Goal: Transaction & Acquisition: Book appointment/travel/reservation

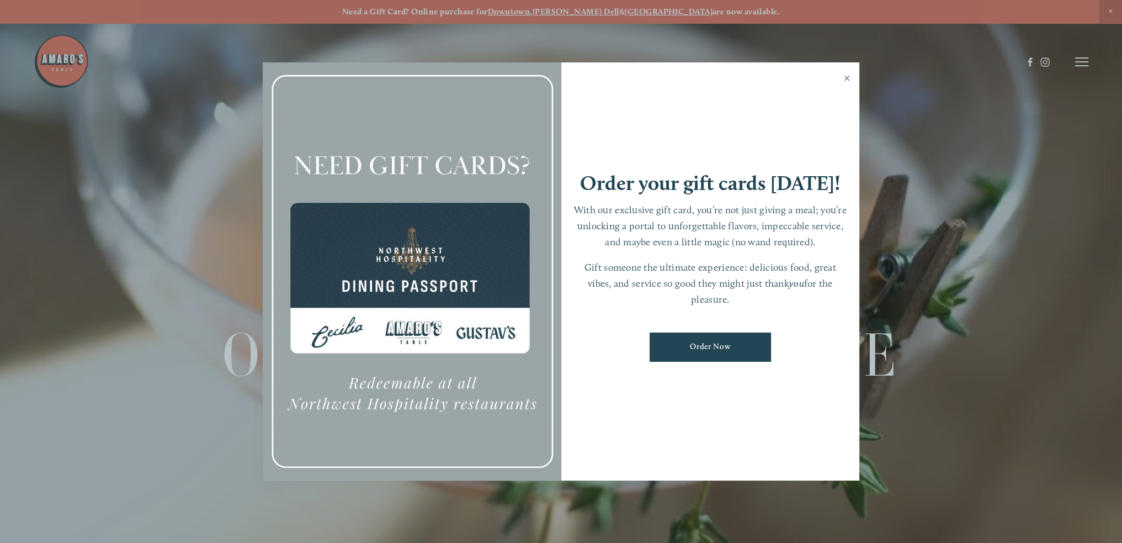
click at [848, 76] on link "Close" at bounding box center [847, 79] width 22 height 31
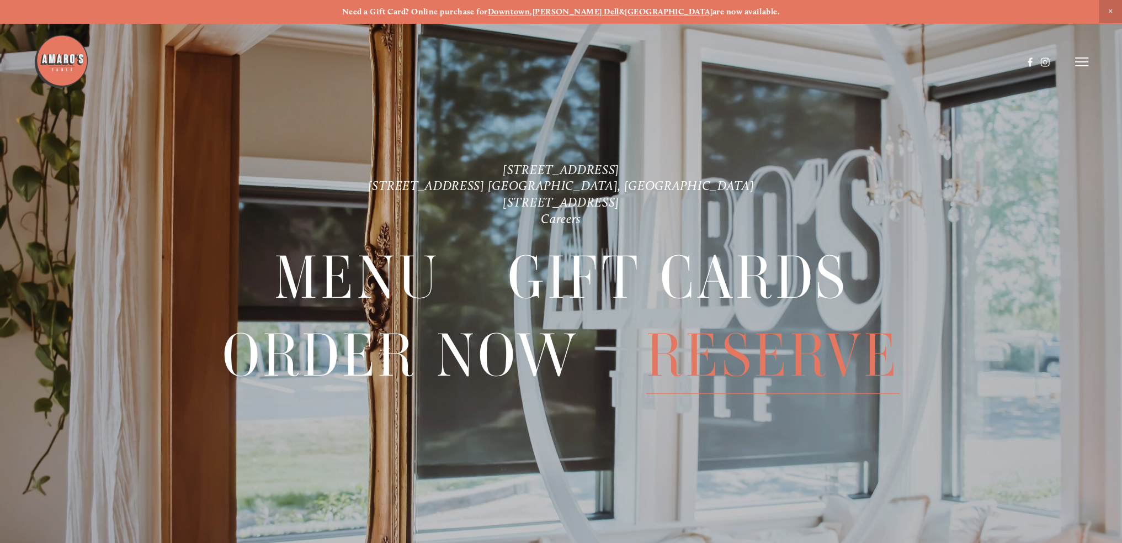
click at [724, 353] on span "Reserve" at bounding box center [772, 355] width 253 height 77
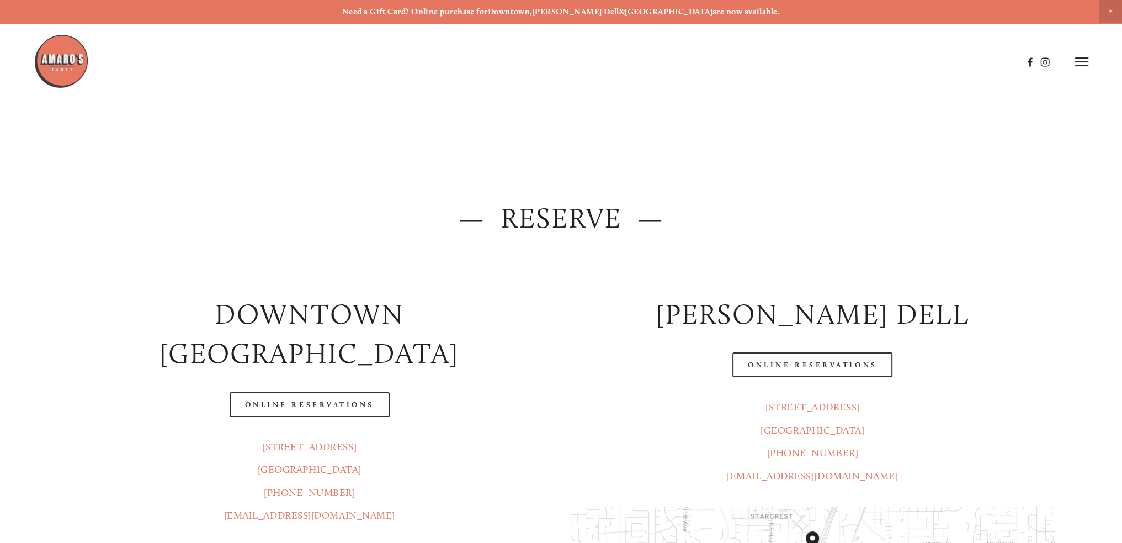
click at [1113, 8] on span "Close Announcement" at bounding box center [1110, 11] width 23 height 23
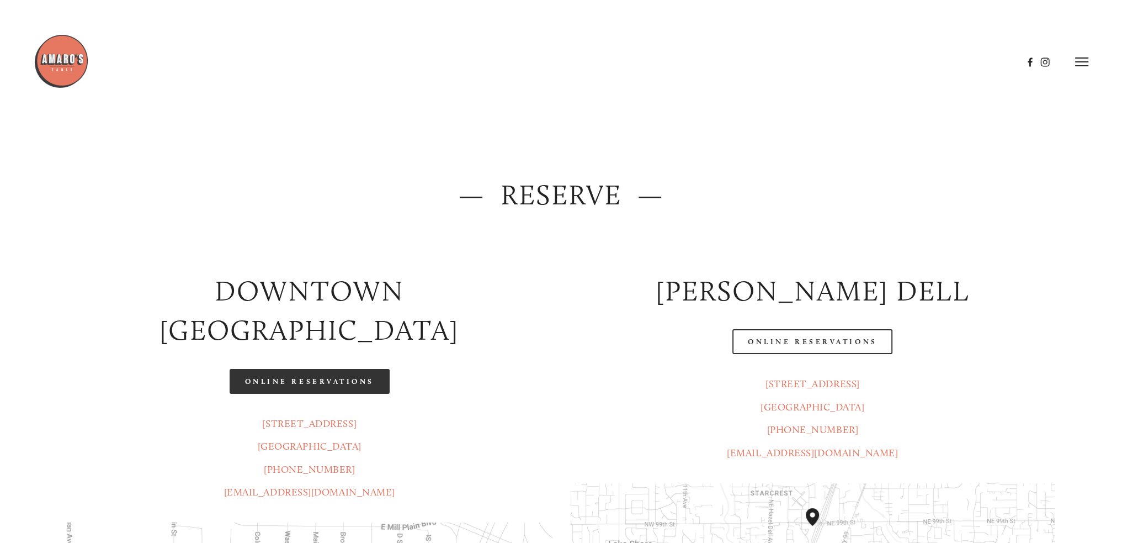
click at [368, 369] on link "Online Reservations" at bounding box center [310, 381] width 160 height 25
